Goal: Task Accomplishment & Management: Use online tool/utility

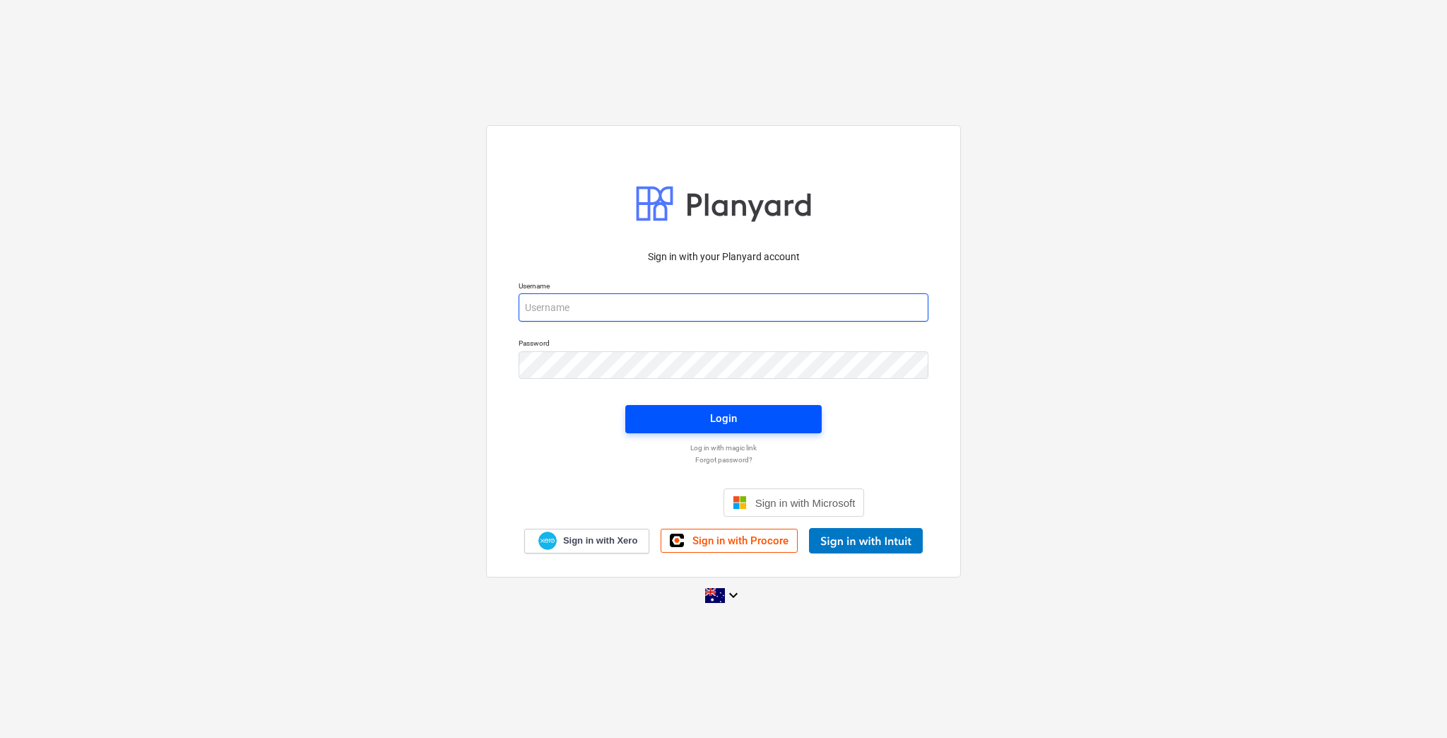
type input "[EMAIL_ADDRESS][DOMAIN_NAME]"
click at [704, 424] on span "Login" at bounding box center [723, 418] width 163 height 18
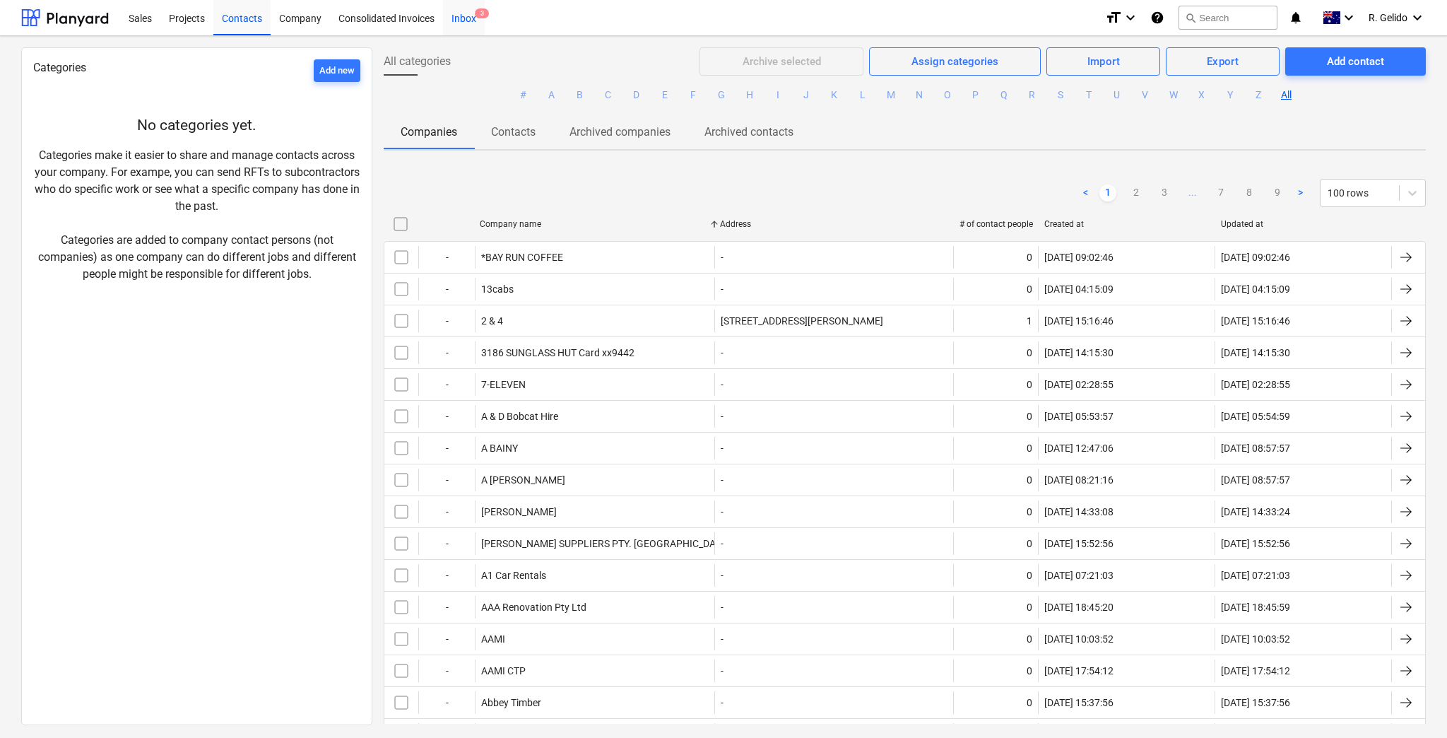
click at [455, 20] on div "Inbox 3" at bounding box center [464, 17] width 42 height 36
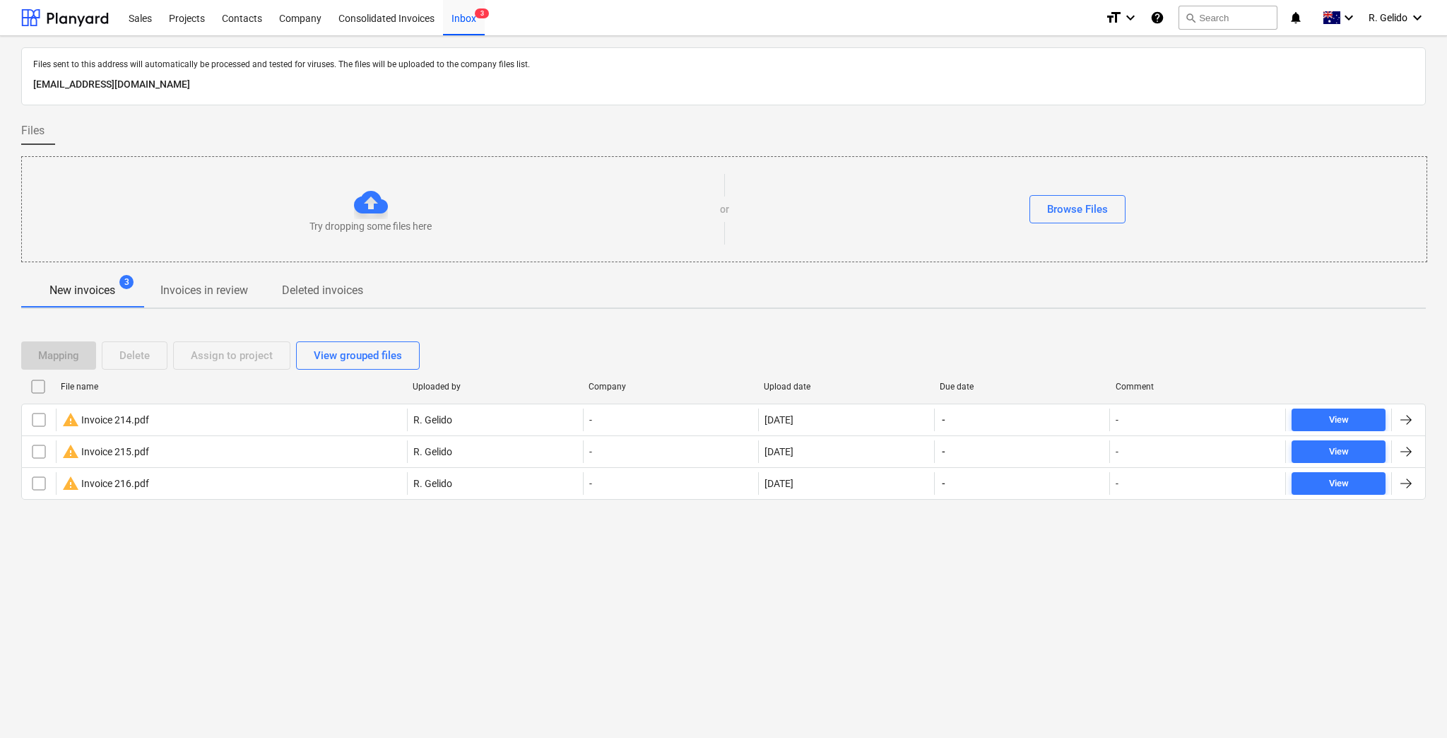
click at [346, 632] on div "Files sent to this address will automatically be processed and tested for virus…" at bounding box center [723, 387] width 1447 height 702
drag, startPoint x: 1133, startPoint y: 666, endPoint x: 1157, endPoint y: 672, distance: 24.0
click at [1133, 666] on div "Files sent to this address will automatically be processed and tested for virus…" at bounding box center [723, 387] width 1447 height 702
click at [944, 616] on div "Files sent to this address will automatically be processed and tested for virus…" at bounding box center [723, 387] width 1447 height 702
click at [1032, 613] on div "Files sent to this address will automatically be processed and tested for virus…" at bounding box center [723, 387] width 1447 height 702
